Goal: Task Accomplishment & Management: Use online tool/utility

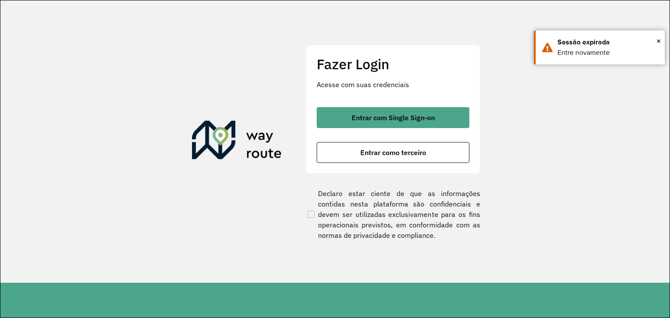
click at [31, 195] on section "Fazer Login Acesse com suas credenciais Entrar com Single Sign-on Entrar como t…" at bounding box center [334, 141] width 669 height 282
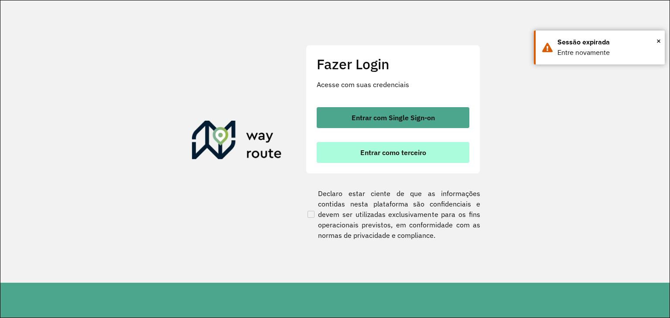
click at [432, 142] on button "Entrar como terceiro" at bounding box center [392, 152] width 153 height 21
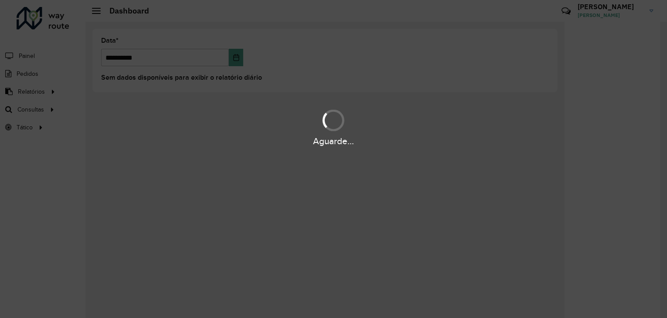
click at [32, 183] on div "Aguarde..." at bounding box center [333, 159] width 667 height 318
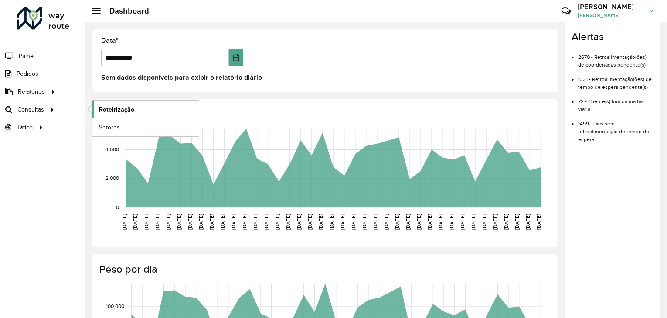
click at [128, 105] on span "Roteirização" at bounding box center [116, 109] width 35 height 9
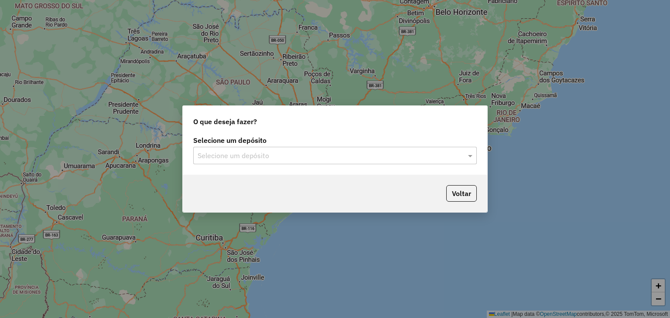
click at [257, 161] on div "Selecione um depósito" at bounding box center [334, 155] width 283 height 17
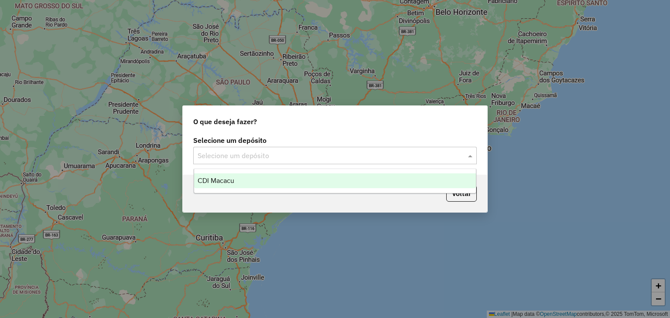
click at [250, 182] on div "CDI Macacu" at bounding box center [335, 180] width 282 height 15
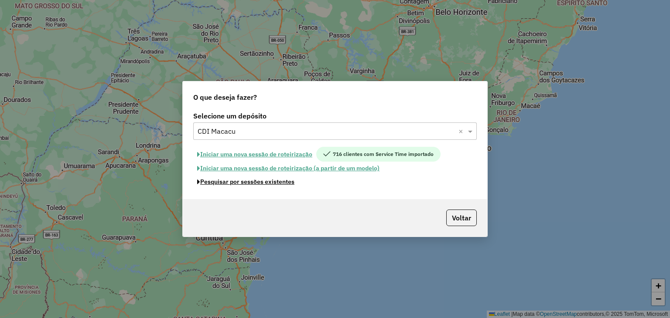
click at [244, 182] on button "Pesquisar por sessões existentes" at bounding box center [245, 182] width 105 height 14
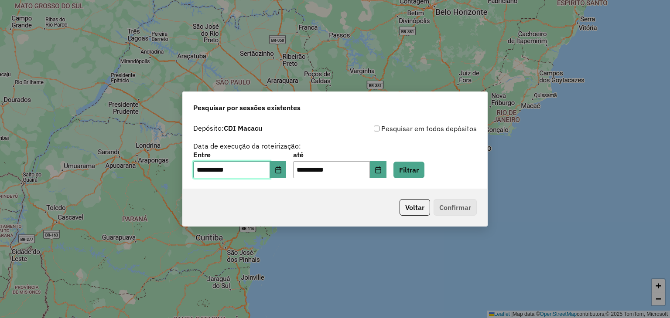
click at [270, 173] on input "**********" at bounding box center [231, 169] width 77 height 17
click at [276, 171] on button "Choose Date" at bounding box center [278, 169] width 17 height 17
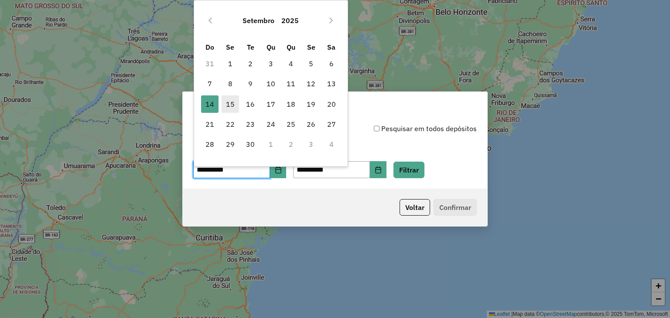
click at [234, 98] on span "15" at bounding box center [229, 103] width 17 height 17
type input "**********"
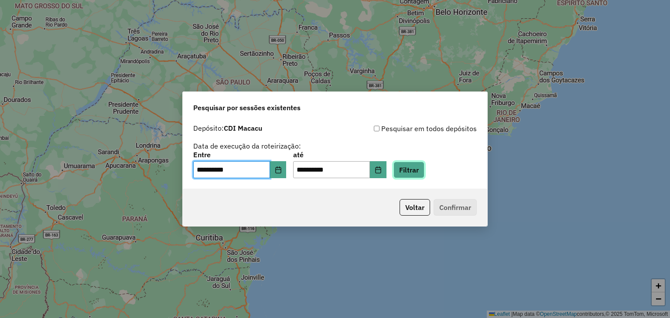
click at [423, 168] on button "Filtrar" at bounding box center [408, 170] width 31 height 17
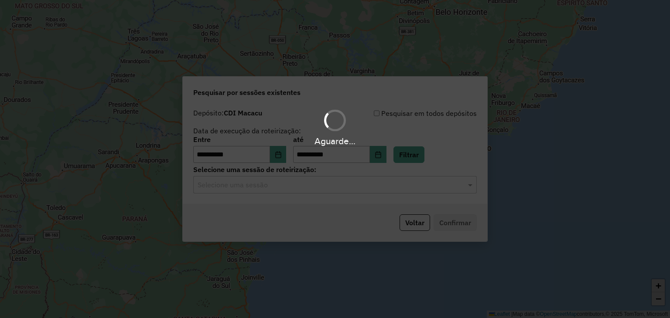
click at [215, 184] on hb-app "**********" at bounding box center [335, 159] width 670 height 318
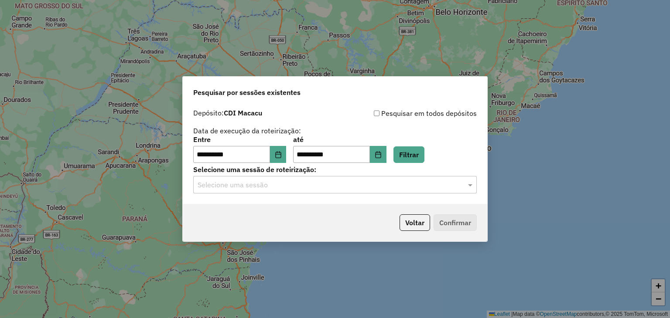
click at [215, 184] on input "text" at bounding box center [325, 185] width 257 height 10
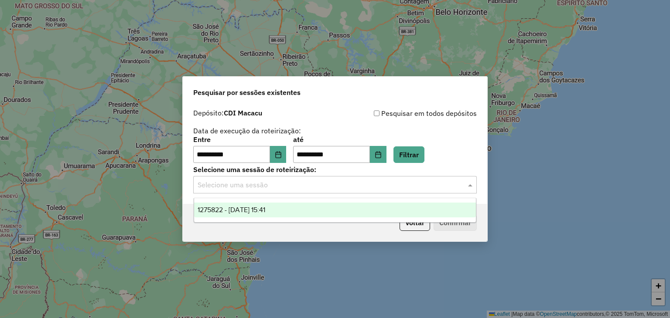
click at [290, 204] on div "1275822 - 15/09/2025 15:41" at bounding box center [335, 210] width 282 height 15
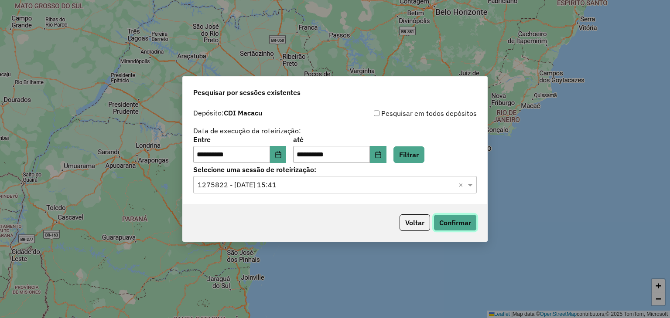
click at [444, 223] on button "Confirmar" at bounding box center [454, 222] width 43 height 17
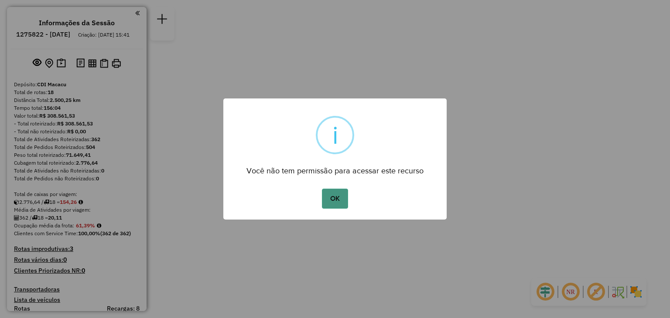
click at [335, 200] on button "OK" at bounding box center [335, 199] width 26 height 20
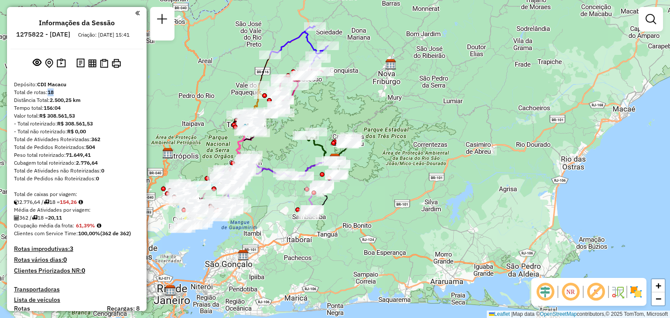
drag, startPoint x: 58, startPoint y: 98, endPoint x: 47, endPoint y: 98, distance: 10.5
click at [48, 96] on div "Total de rotas: 18" at bounding box center [77, 92] width 126 height 8
click at [47, 96] on div "Total de rotas: 18" at bounding box center [77, 92] width 126 height 8
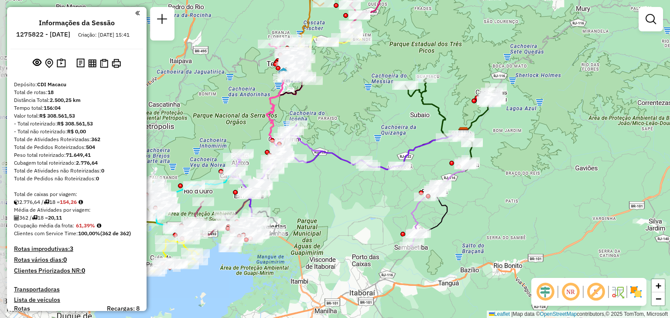
drag, startPoint x: 259, startPoint y: 213, endPoint x: 317, endPoint y: 241, distance: 64.1
click at [317, 241] on div "Janela de atendimento Grade de atendimento Capacidade Transportadoras Veículos …" at bounding box center [335, 159] width 670 height 318
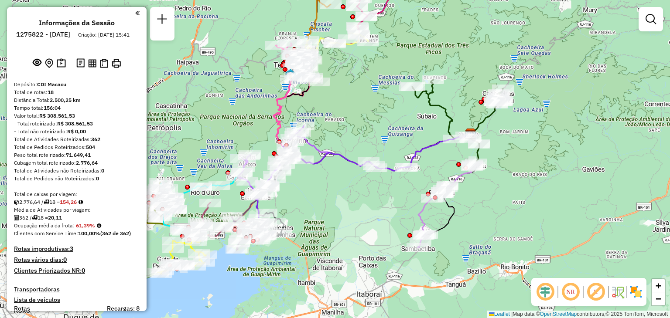
click at [327, 243] on div "Janela de atendimento Grade de atendimento Capacidade Transportadoras Veículos …" at bounding box center [335, 159] width 670 height 318
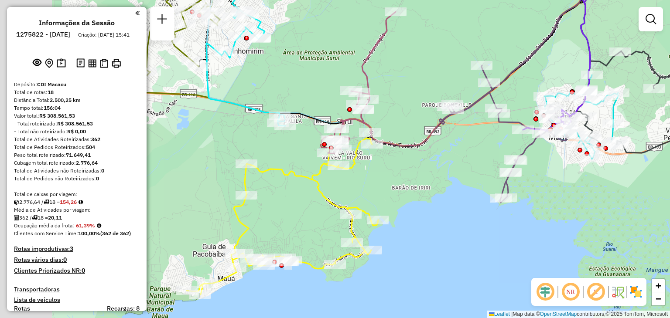
drag, startPoint x: 200, startPoint y: 215, endPoint x: 357, endPoint y: 224, distance: 157.6
click at [356, 224] on div "Janela de atendimento Grade de atendimento Capacidade Transportadoras Veículos …" at bounding box center [335, 159] width 670 height 318
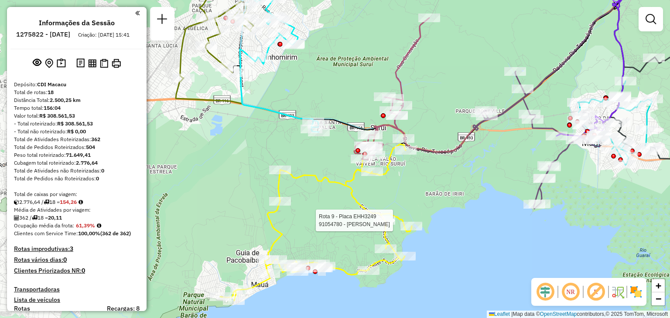
click at [336, 85] on div "Rota 9 - Placa EHH3249 91054780 - ALINE PIRES Rota 13 - Placa EFG4692 91045526 …" at bounding box center [335, 159] width 670 height 318
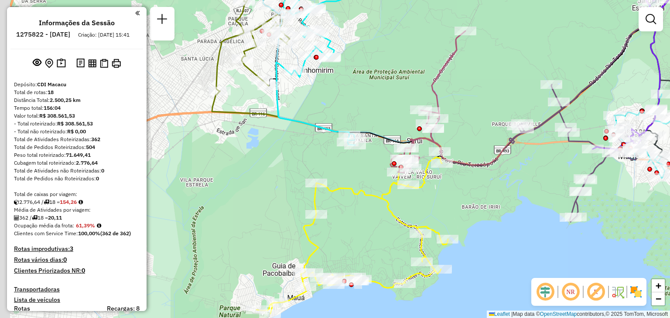
drag, startPoint x: 321, startPoint y: 111, endPoint x: 359, endPoint y: 143, distance: 49.8
click at [361, 146] on div "Janela de atendimento Grade de atendimento Capacidade Transportadoras Veículos …" at bounding box center [335, 159] width 670 height 318
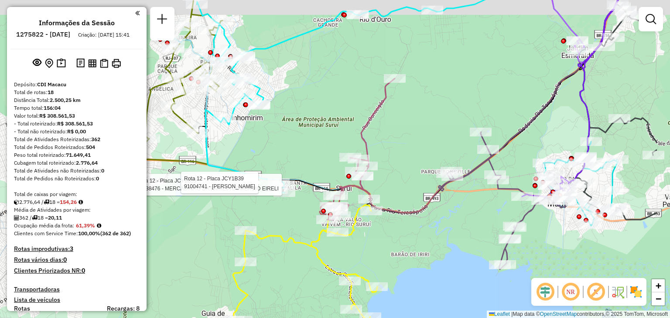
drag, startPoint x: 481, startPoint y: 92, endPoint x: 262, endPoint y: 166, distance: 231.0
click at [250, 162] on div "Rota 12 - Placa JCY1B39 91038476 - MERCADINHO DA FAMILIA COMERCIO EIRELI Rota 1…" at bounding box center [335, 159] width 670 height 318
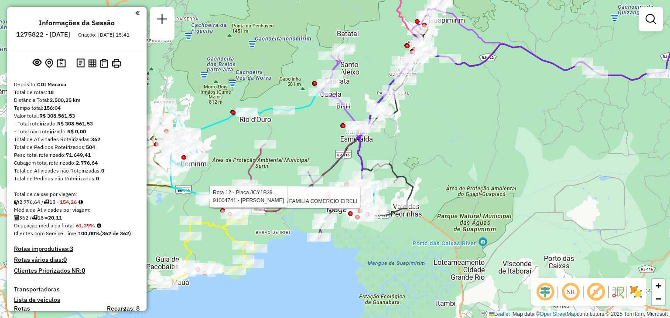
drag, startPoint x: 208, startPoint y: 140, endPoint x: 243, endPoint y: 141, distance: 34.9
click at [243, 141] on div "Rota 12 - Placa JCY1B39 91038476 - MERCADINHO DA FAMILIA COMERCIO EIRELI Rota 1…" at bounding box center [335, 159] width 670 height 318
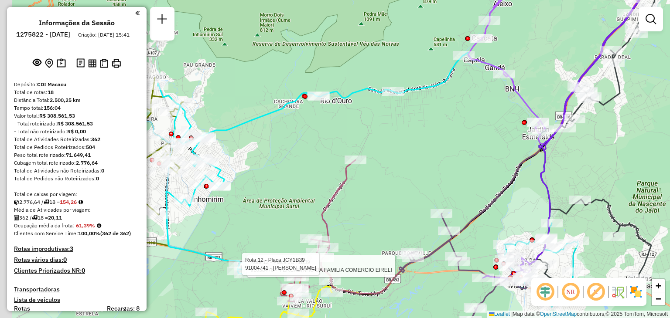
drag, startPoint x: 244, startPoint y: 145, endPoint x: 337, endPoint y: 145, distance: 92.8
click at [335, 146] on div "Rota 12 - Placa JCY1B39 91038476 - MERCADINHO DA FAMILIA COMERCIO EIRELI Rota 1…" at bounding box center [335, 159] width 670 height 318
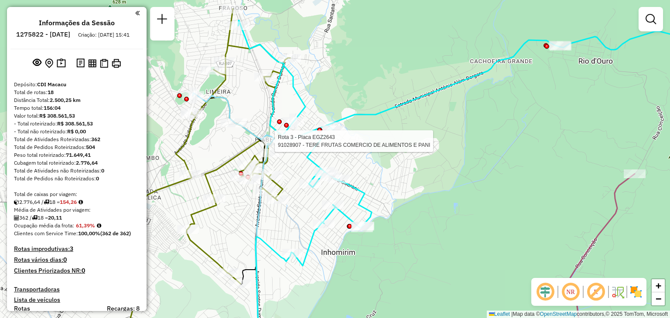
select select "**********"
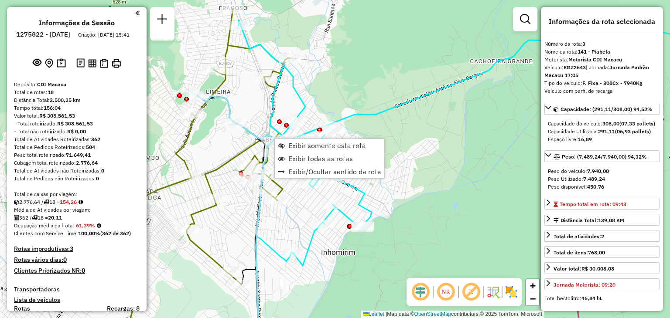
scroll to position [431, 0]
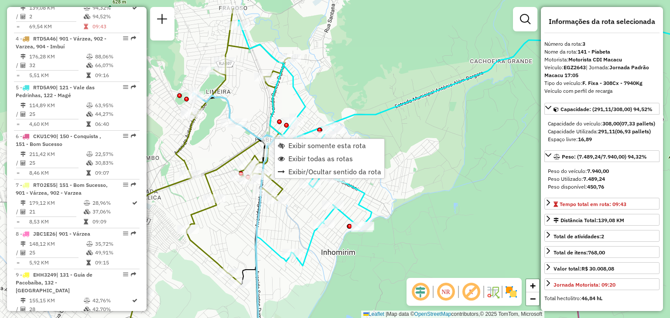
click at [262, 226] on icon at bounding box center [267, 245] width 22 height 209
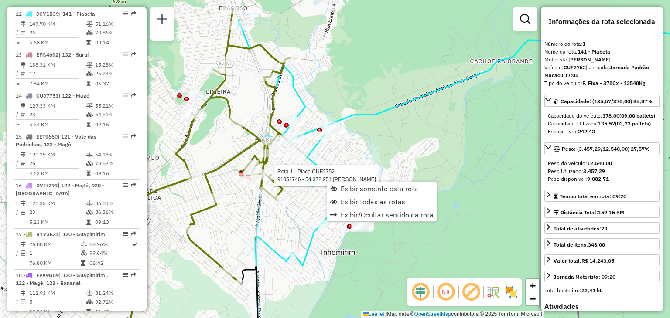
scroll to position [342, 0]
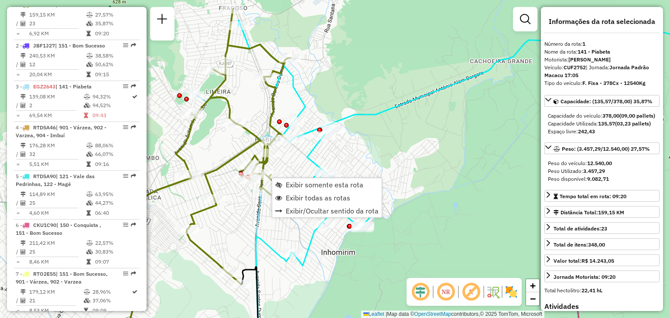
click at [296, 159] on div "Janela de atendimento Grade de atendimento Capacidade Transportadoras Veículos …" at bounding box center [335, 159] width 670 height 318
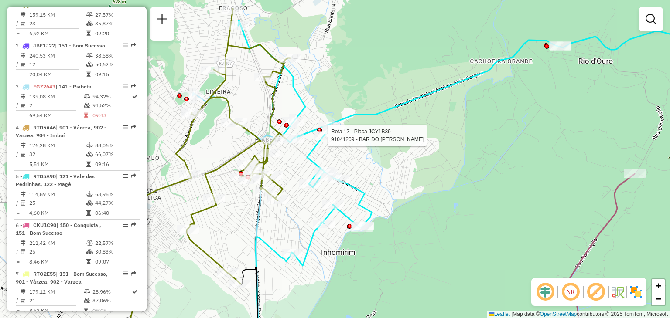
select select "**********"
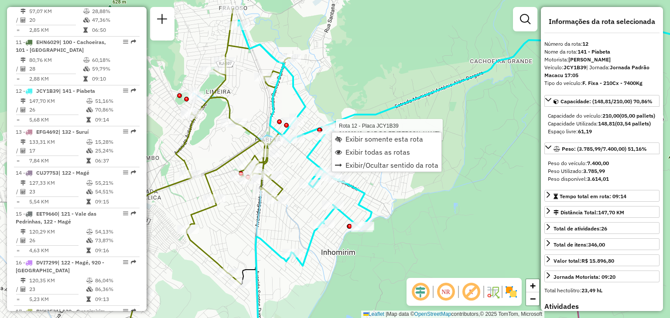
scroll to position [854, 0]
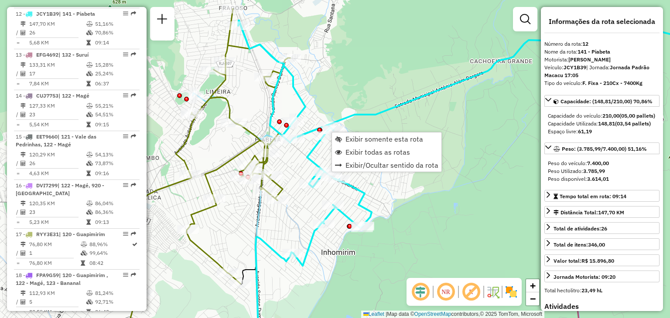
click at [302, 91] on div "Janela de atendimento Grade de atendimento Capacidade Transportadoras Veículos …" at bounding box center [335, 159] width 670 height 318
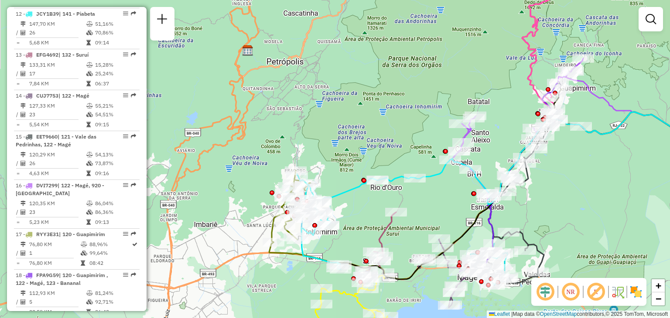
click at [527, 192] on div "Janela de atendimento Grade de atendimento Capacidade Transportadoras Veículos …" at bounding box center [335, 159] width 670 height 318
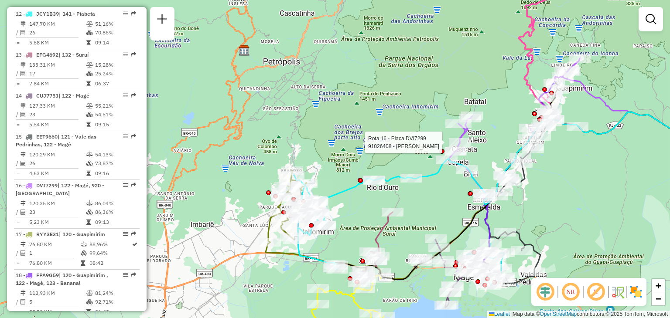
select select "**********"
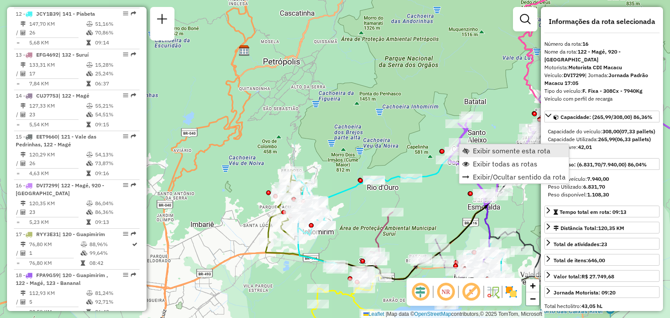
scroll to position [890, 0]
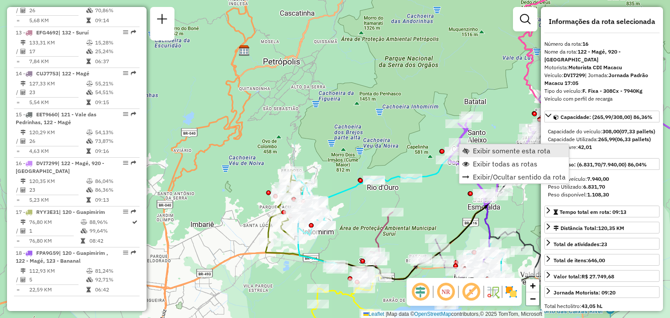
click at [476, 152] on span "Exibir somente esta rota" at bounding box center [512, 150] width 78 height 7
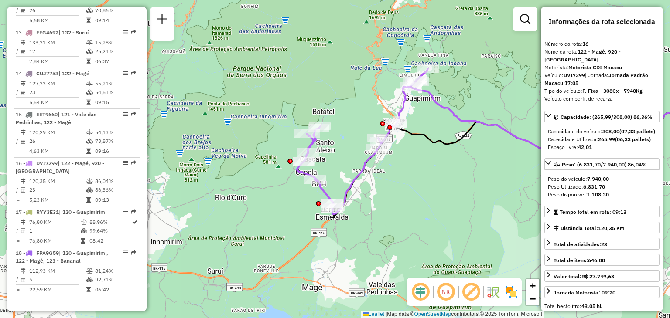
drag, startPoint x: 325, startPoint y: 211, endPoint x: 525, endPoint y: 195, distance: 200.3
click at [525, 195] on div "Janela de atendimento Grade de atendimento Capacidade Transportadoras Veículos …" at bounding box center [335, 159] width 670 height 318
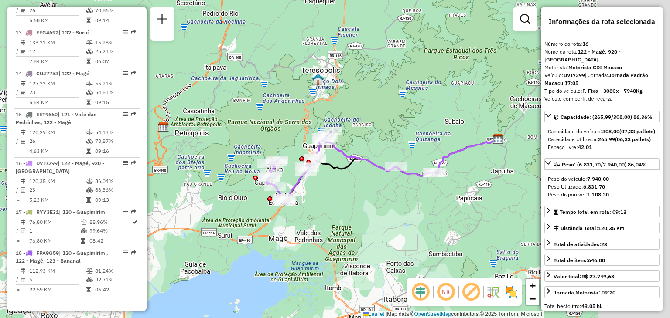
drag, startPoint x: 448, startPoint y: 195, endPoint x: 347, endPoint y: 193, distance: 101.2
click at [347, 193] on div "Janela de atendimento Grade de atendimento Capacidade Transportadoras Veículos …" at bounding box center [335, 159] width 670 height 318
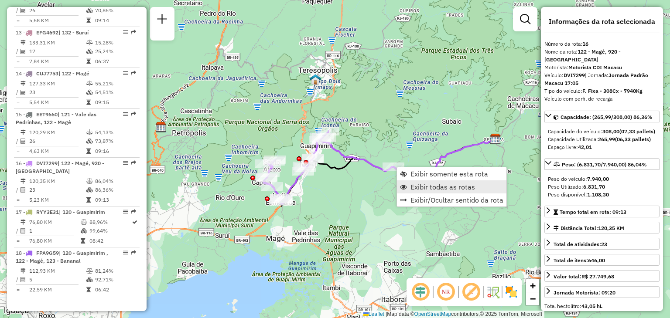
click at [426, 185] on span "Exibir todas as rotas" at bounding box center [442, 187] width 65 height 7
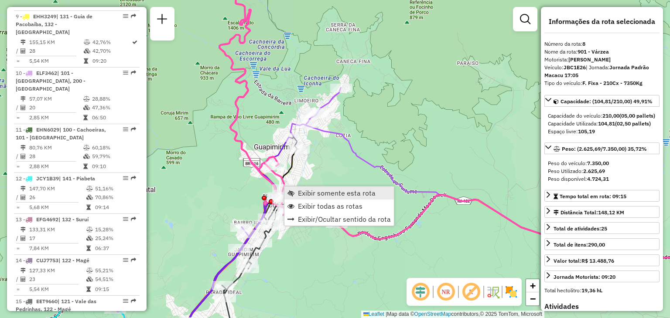
scroll to position [667, 0]
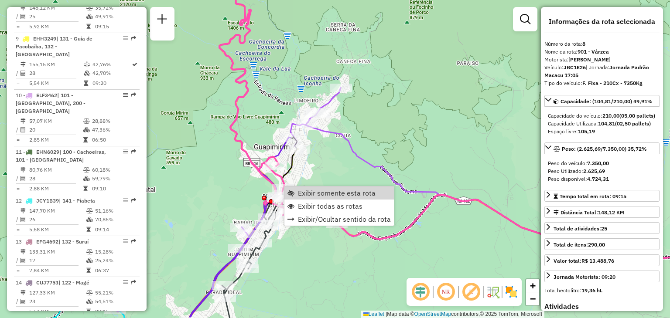
click at [345, 162] on div "Janela de atendimento Grade de atendimento Capacidade Transportadoras Veículos …" at bounding box center [335, 159] width 670 height 318
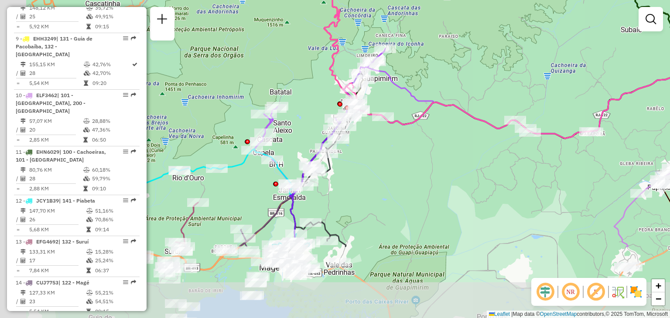
drag, startPoint x: 401, startPoint y: 278, endPoint x: 486, endPoint y: 176, distance: 132.7
click at [486, 176] on div "Janela de atendimento Grade de atendimento Capacidade Transportadoras Veículos …" at bounding box center [335, 159] width 670 height 318
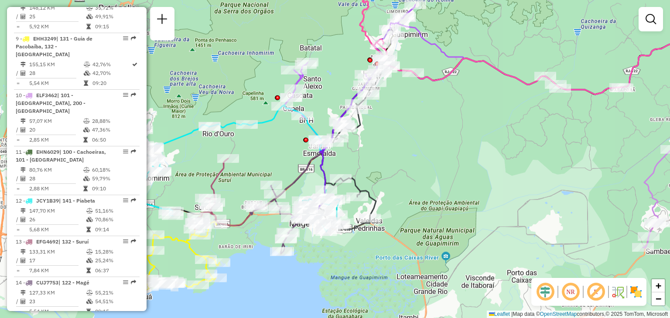
drag, startPoint x: 431, startPoint y: 204, endPoint x: 333, endPoint y: 224, distance: 100.1
click at [333, 224] on div "Janela de atendimento Grade de atendimento Capacidade Transportadoras Veículos …" at bounding box center [335, 159] width 670 height 318
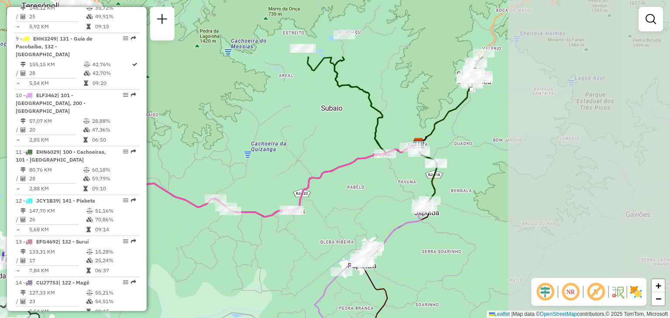
drag, startPoint x: 639, startPoint y: 69, endPoint x: 405, endPoint y: 156, distance: 249.6
click at [405, 156] on icon at bounding box center [239, 180] width 360 height 74
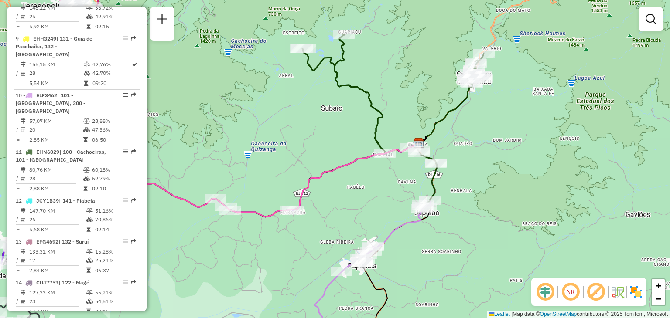
scroll to position [890, 0]
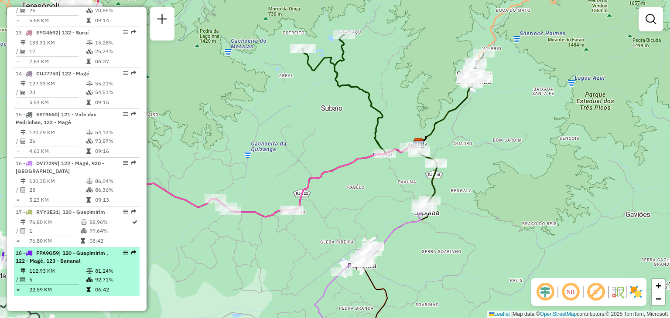
select select "**********"
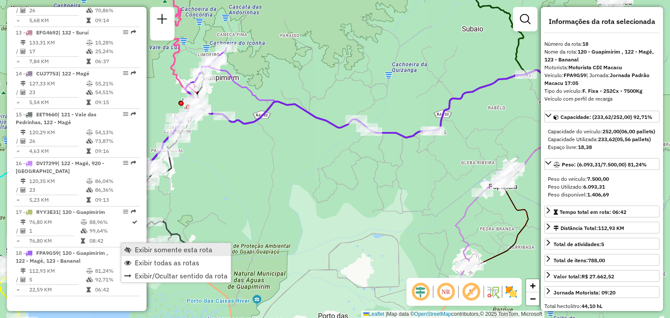
click at [139, 247] on span "Exibir somente esta rota" at bounding box center [174, 249] width 78 height 7
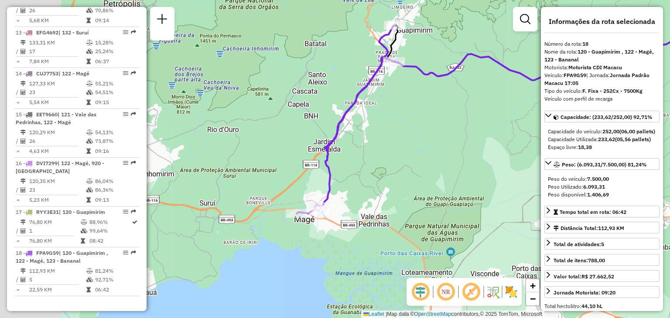
drag, startPoint x: 327, startPoint y: 197, endPoint x: 421, endPoint y: 168, distance: 97.6
click at [421, 168] on div "Janela de atendimento Grade de atendimento Capacidade Transportadoras Veículos …" at bounding box center [335, 159] width 670 height 318
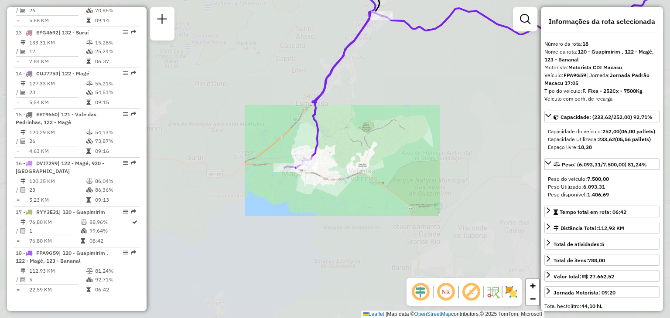
drag, startPoint x: 418, startPoint y: 121, endPoint x: 400, endPoint y: 135, distance: 23.0
click at [411, 133] on div "Janela de atendimento Grade de atendimento Capacidade Transportadoras Veículos …" at bounding box center [335, 159] width 670 height 318
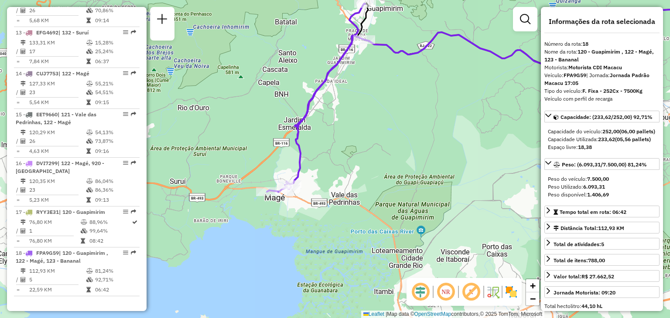
click at [432, 84] on div "Janela de atendimento Grade de atendimento Capacidade Transportadoras Veículos …" at bounding box center [335, 159] width 670 height 318
